Goal: Information Seeking & Learning: Learn about a topic

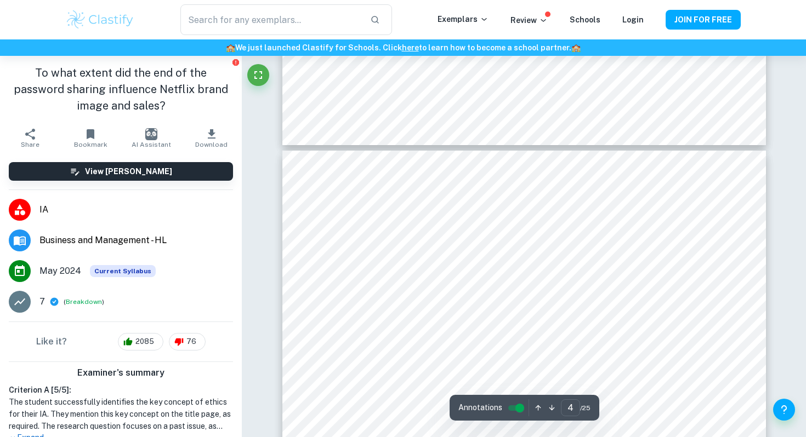
scroll to position [2136, 0]
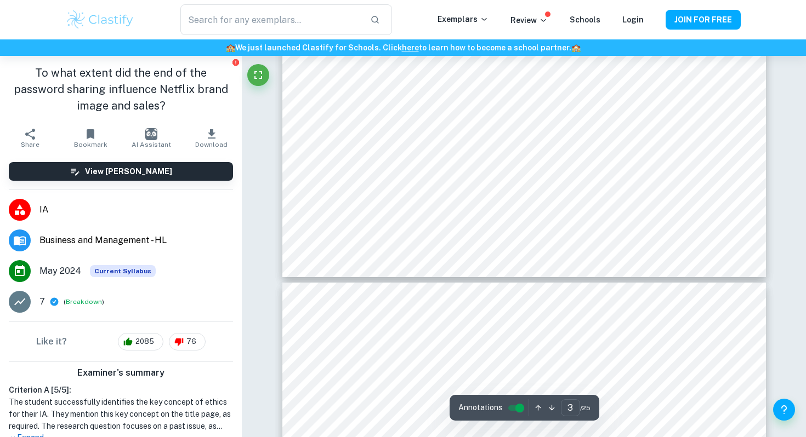
type input "4"
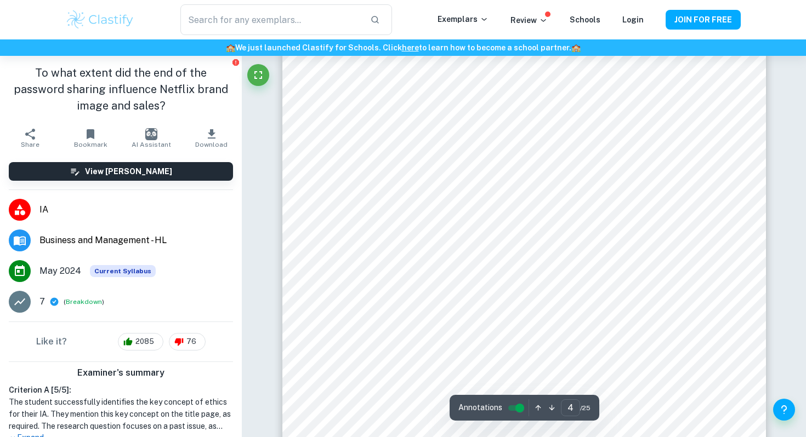
scroll to position [2292, 0]
click at [634, 18] on link "Login" at bounding box center [632, 19] width 21 height 9
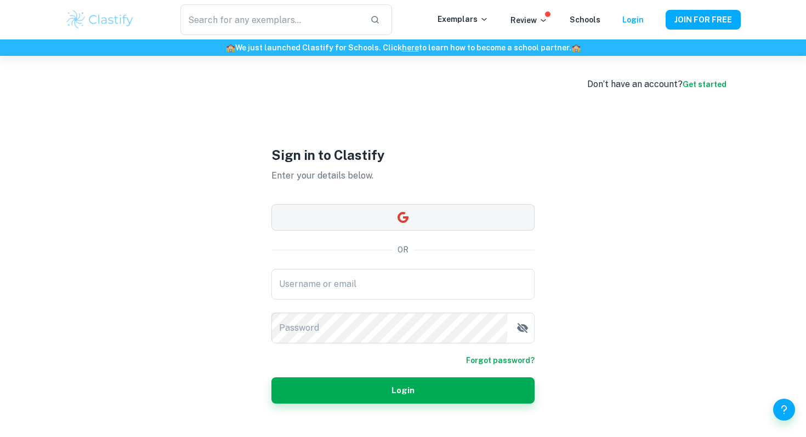
type input "adaclastify@gmail.com"
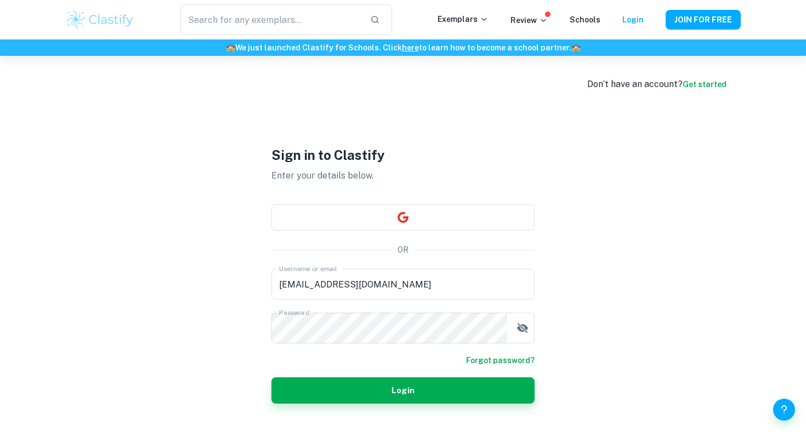
click at [375, 405] on div "Sign in to Clastify Enter your details below. OR Username or email adaclastify@…" at bounding box center [402, 274] width 263 height 437
click at [379, 386] on button "Login" at bounding box center [402, 391] width 263 height 26
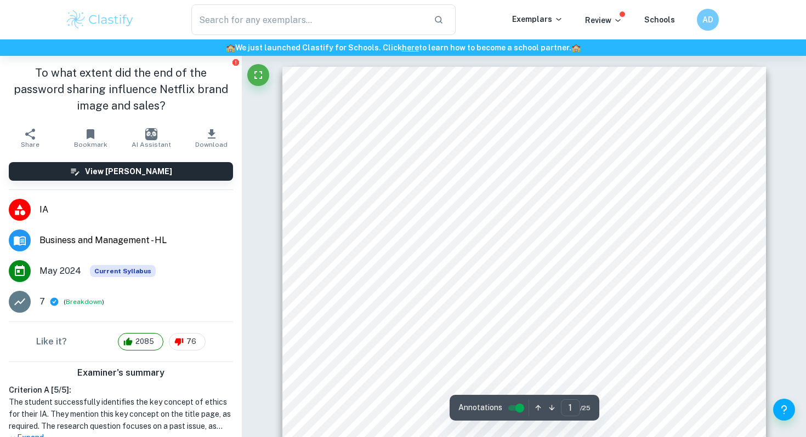
click at [528, 237] on div "Business and Management Internal Assessment Higher Level Research question: To …" at bounding box center [523, 409] width 483 height 684
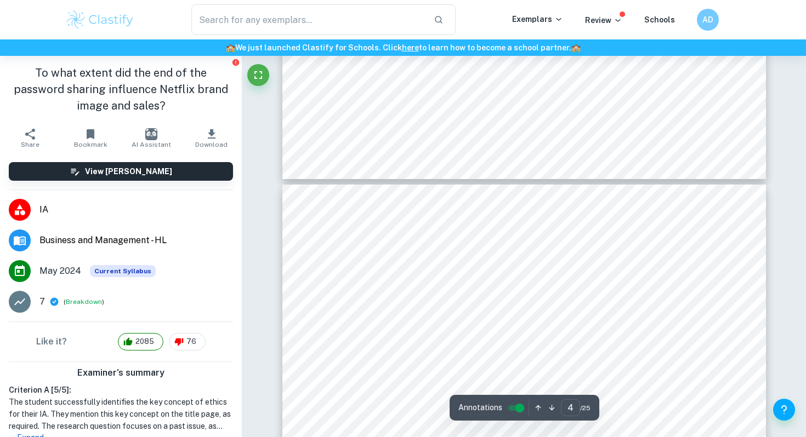
type input "3"
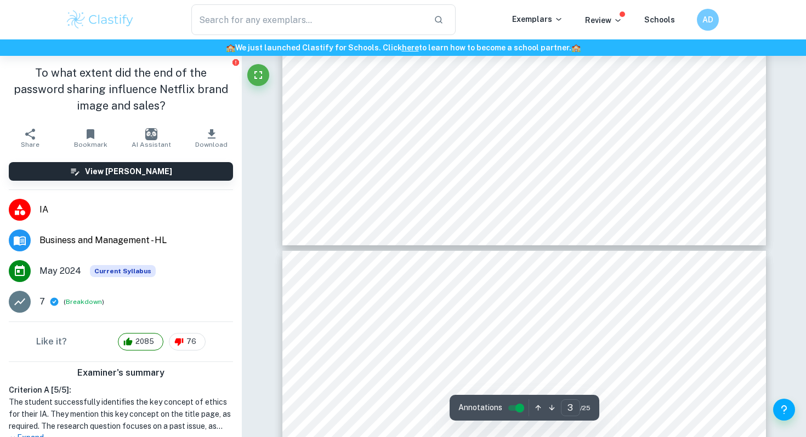
scroll to position [1963, 0]
click at [525, 418] on div "Annotations 3 ​ / 25" at bounding box center [524, 408] width 150 height 26
click at [521, 414] on input "controlled" at bounding box center [519, 408] width 39 height 13
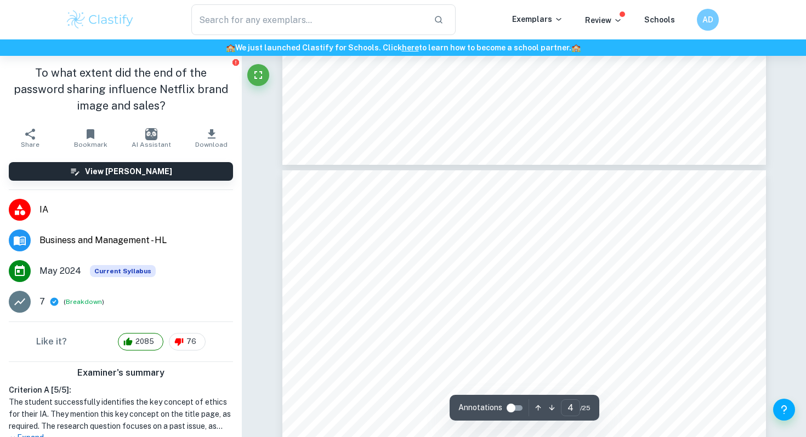
click at [510, 403] on input "controlled" at bounding box center [510, 408] width 39 height 13
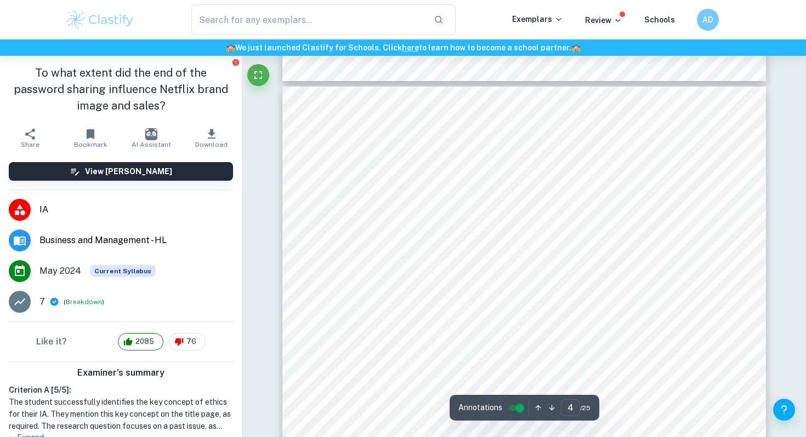
scroll to position [2048, 0]
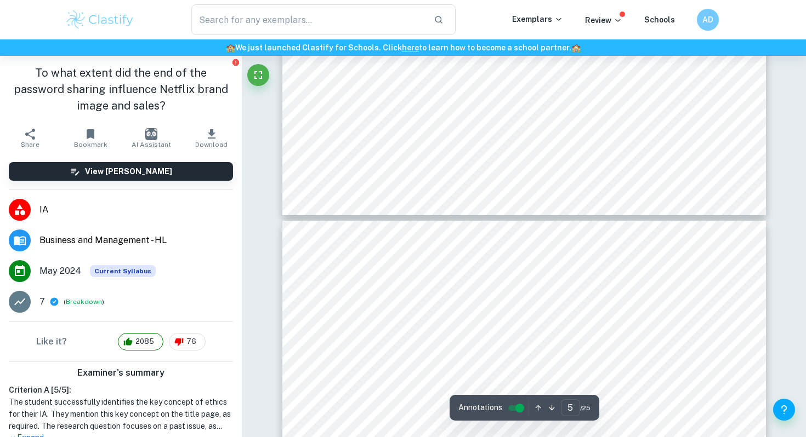
type input "4"
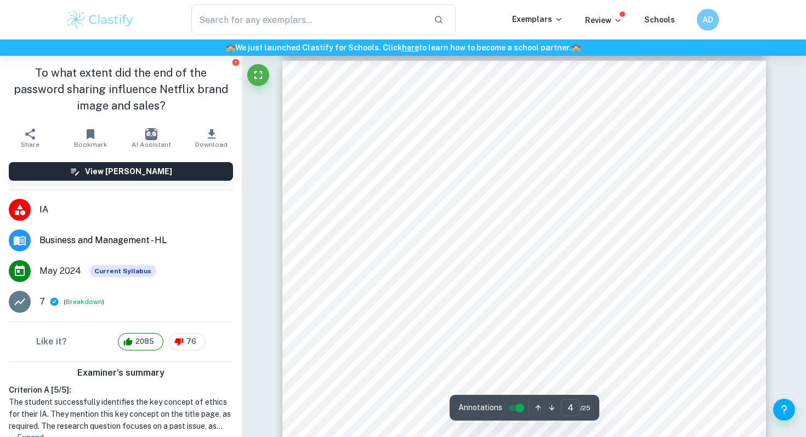
scroll to position [2073, 0]
